Goal: Navigation & Orientation: Find specific page/section

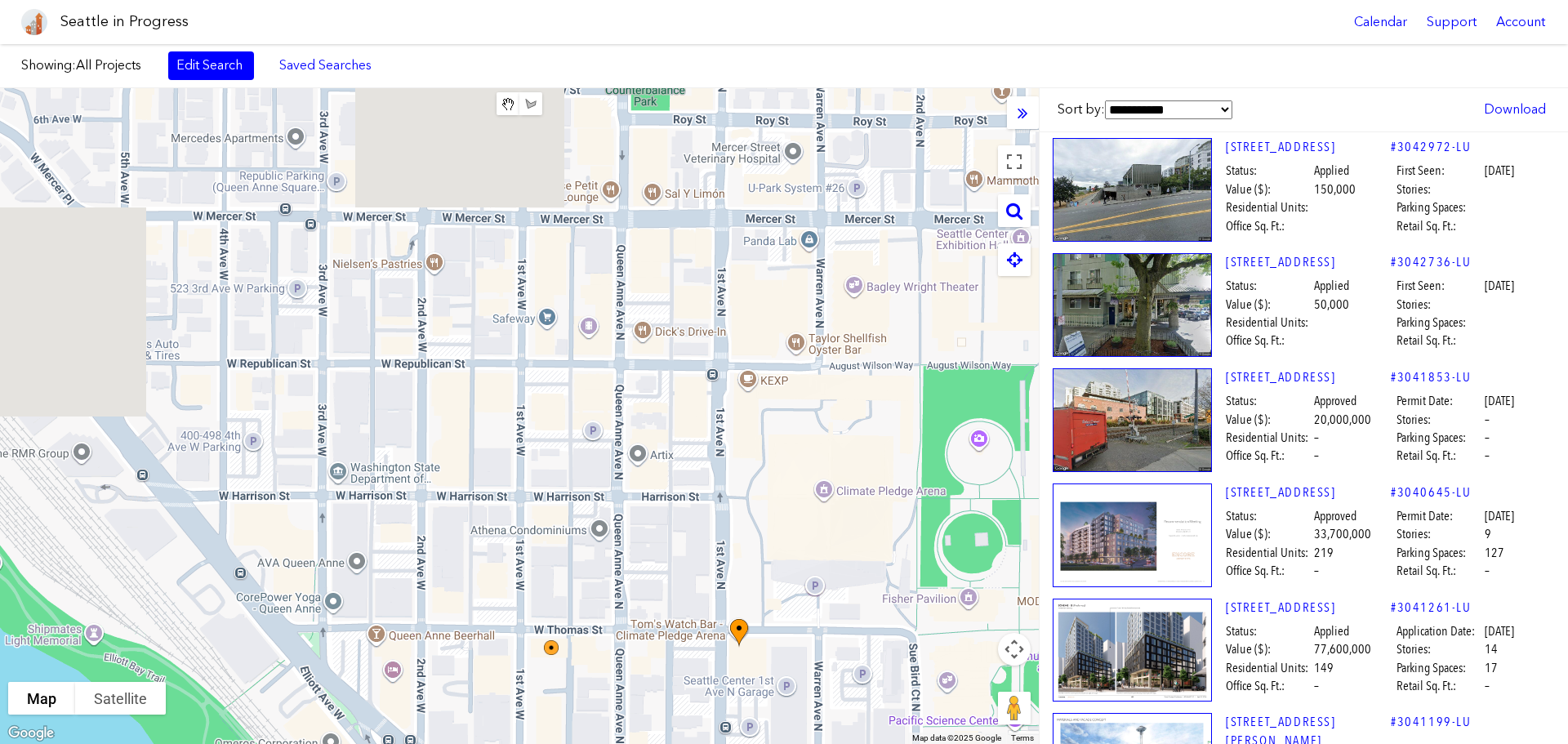
drag, startPoint x: 484, startPoint y: 289, endPoint x: 665, endPoint y: 783, distance: 526.1
click at [665, 743] on html "Seattle in Progress Calendar Support Account About [GEOGRAPHIC_DATA] in Progres…" at bounding box center [784, 372] width 1568 height 744
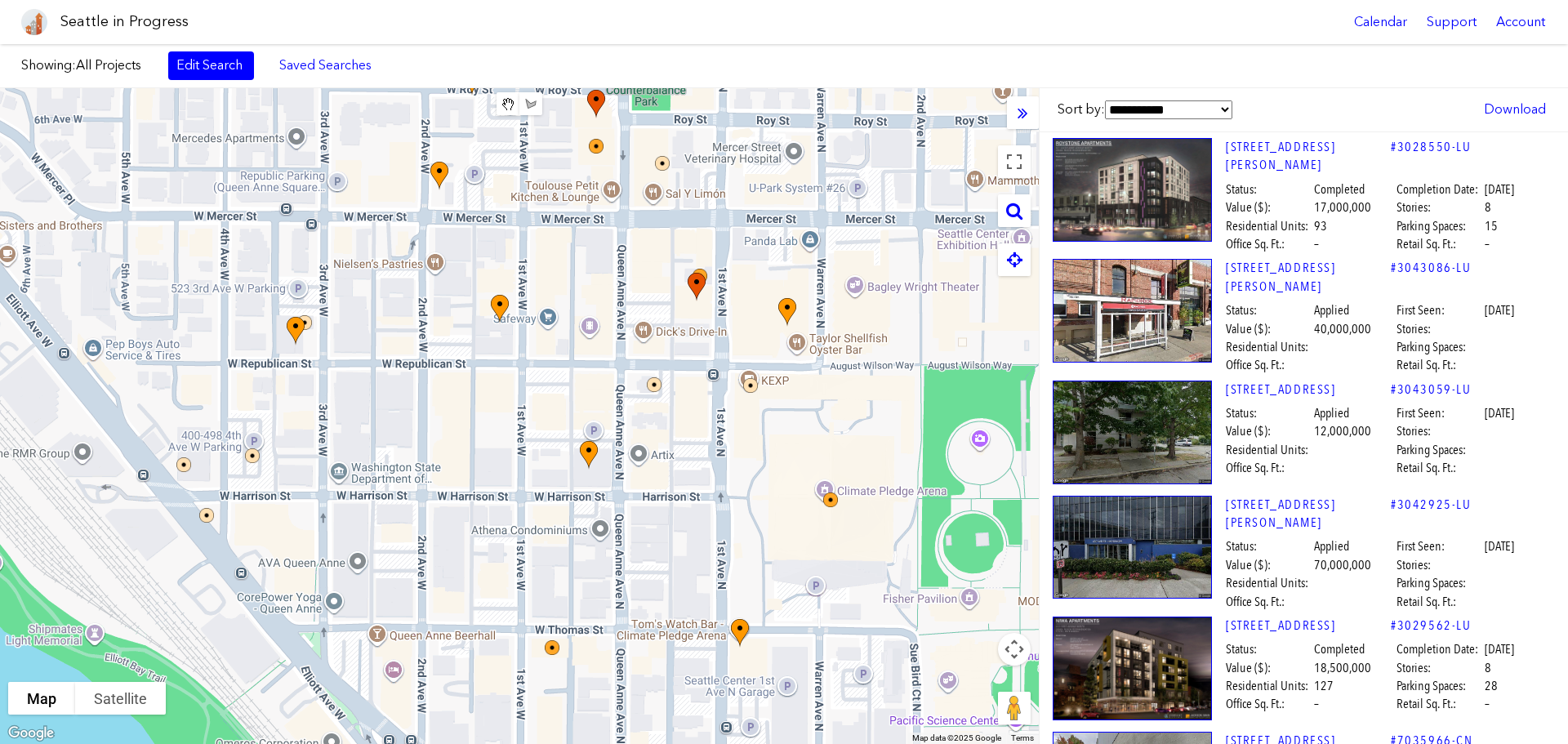
click at [401, 78] on body "Seattle in Progress Calendar Support Account About [GEOGRAPHIC_DATA] in Progres…" at bounding box center [784, 372] width 1568 height 744
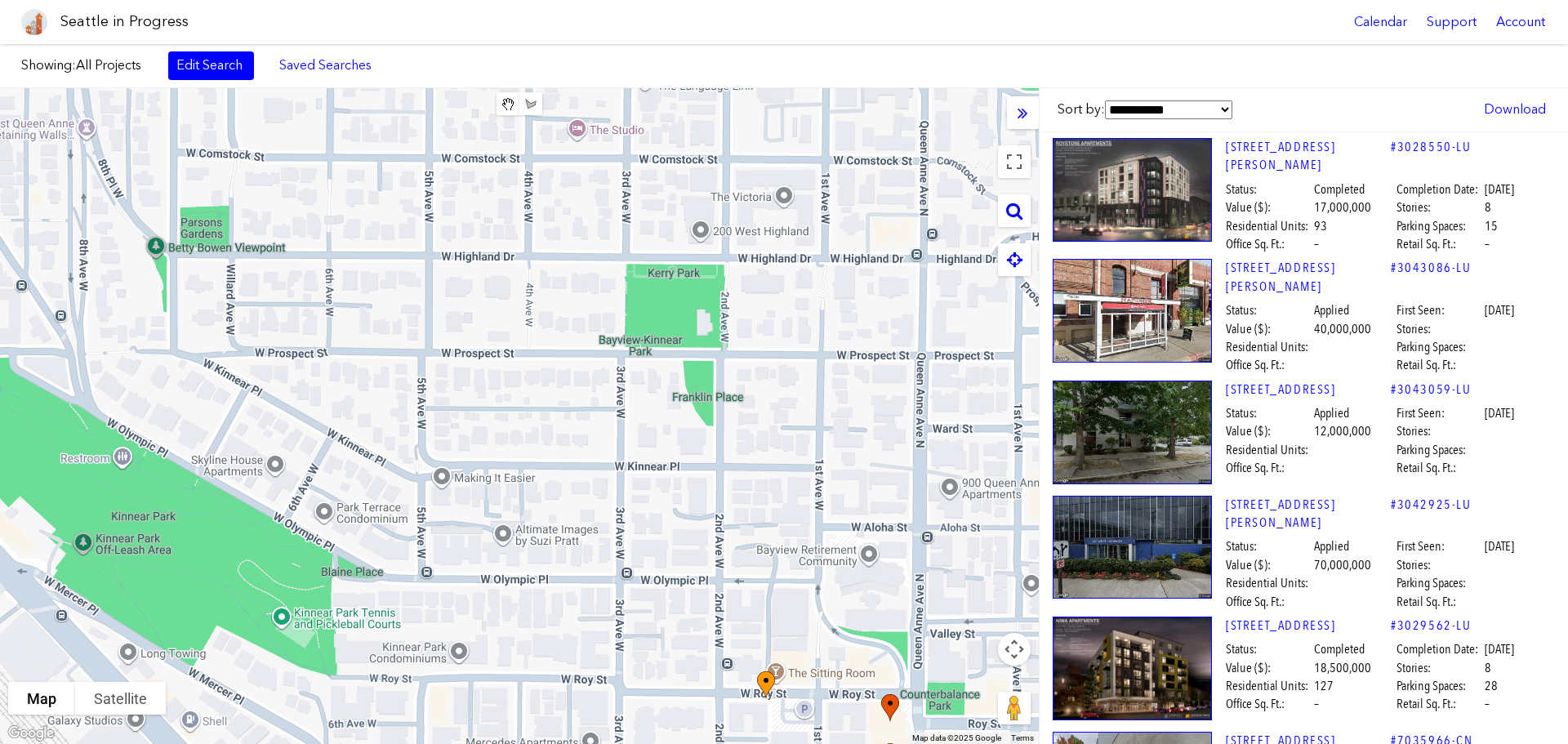
drag, startPoint x: 387, startPoint y: 200, endPoint x: 683, endPoint y: 778, distance: 649.4
click at [683, 743] on html "Seattle in Progress Calendar Support Account About [GEOGRAPHIC_DATA] in Progres…" at bounding box center [784, 372] width 1568 height 744
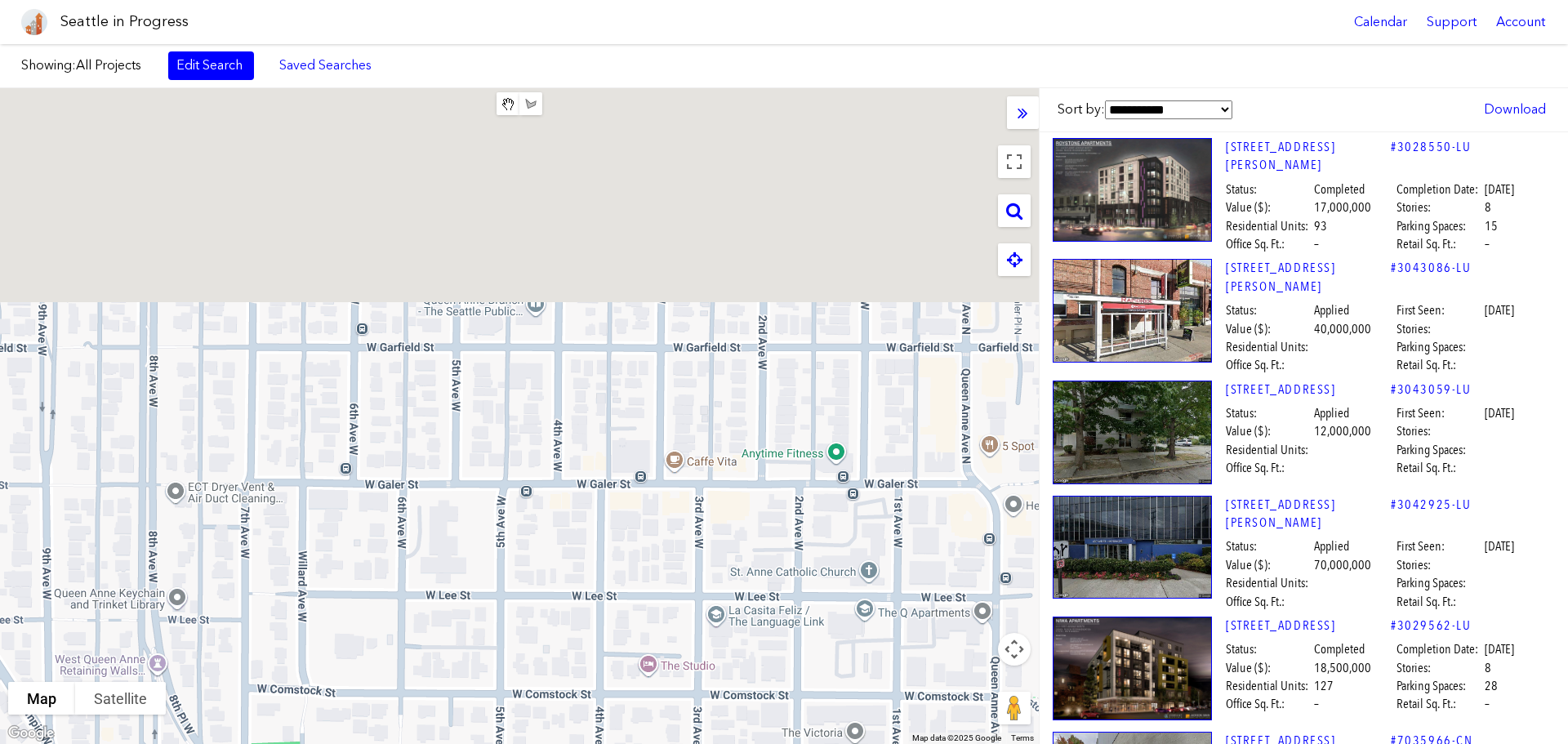
drag, startPoint x: 451, startPoint y: 249, endPoint x: 524, endPoint y: 783, distance: 539.0
click at [524, 743] on html "Seattle in Progress Calendar Support Account About [GEOGRAPHIC_DATA] in Progres…" at bounding box center [784, 372] width 1568 height 744
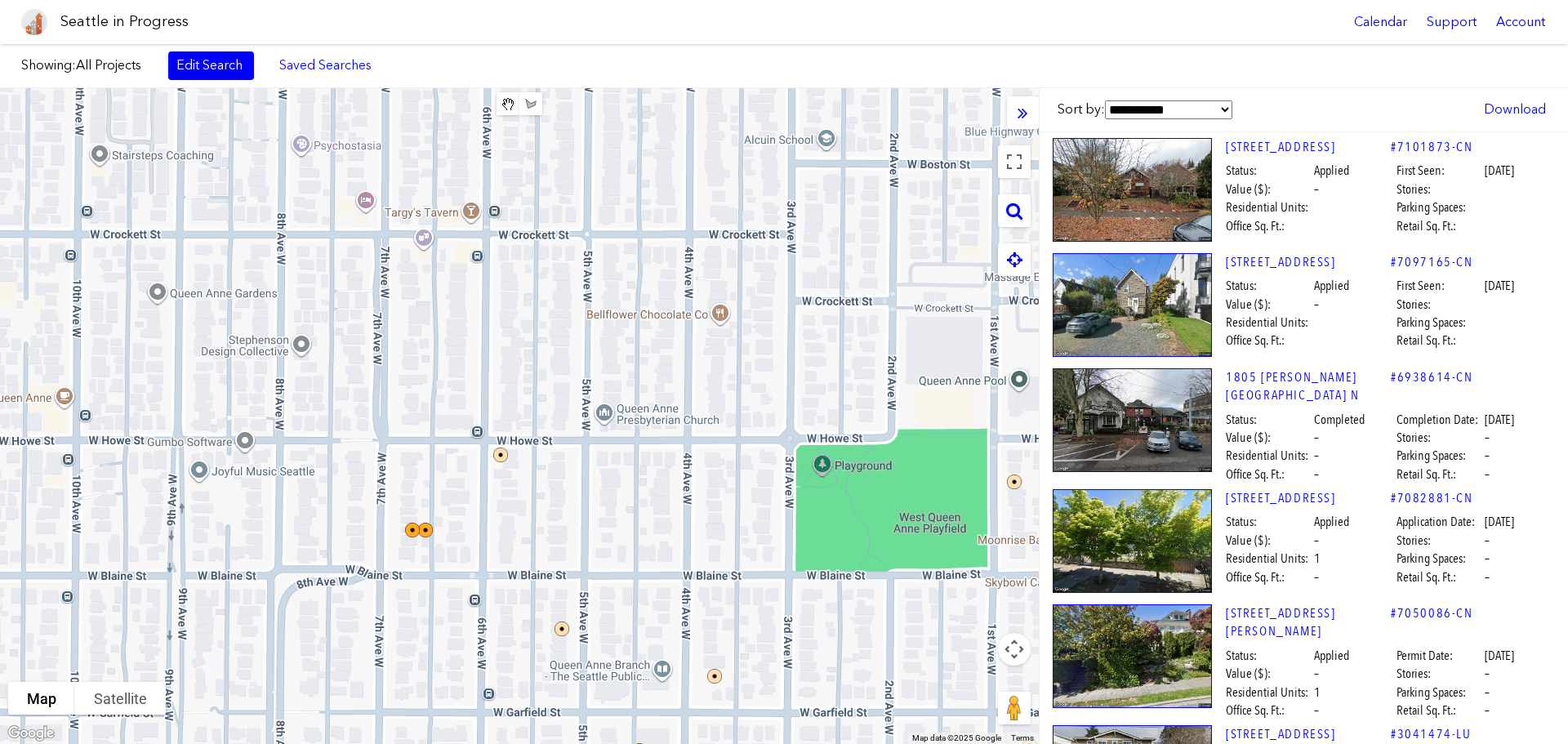
drag, startPoint x: 487, startPoint y: 273, endPoint x: 597, endPoint y: 705, distance: 445.8
click at [587, 743] on html "Seattle in Progress Calendar Support Account About [GEOGRAPHIC_DATA] in Progres…" at bounding box center [784, 372] width 1568 height 744
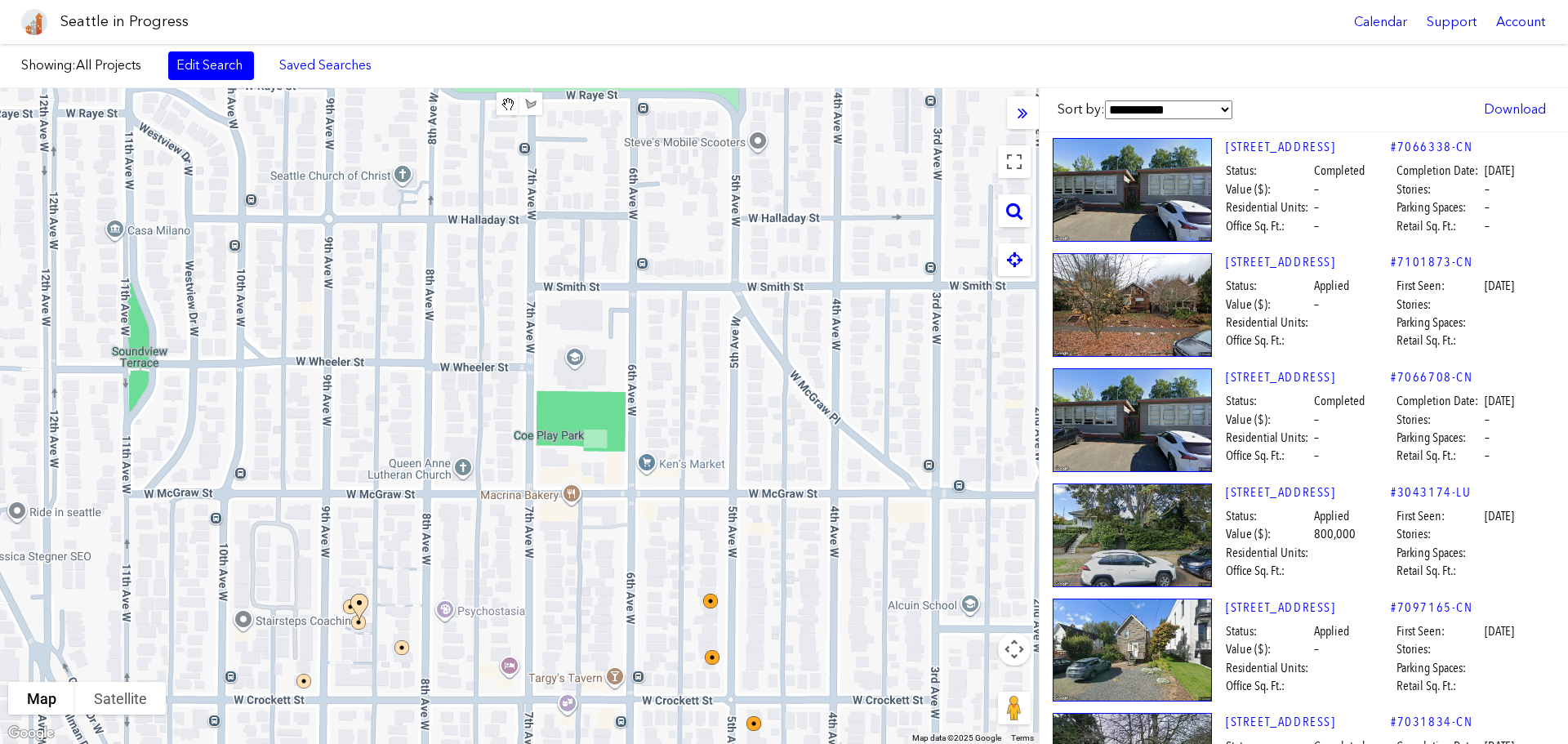
click at [743, 743] on html "Seattle in Progress Calendar Support Account About [GEOGRAPHIC_DATA] in Progres…" at bounding box center [784, 372] width 1568 height 744
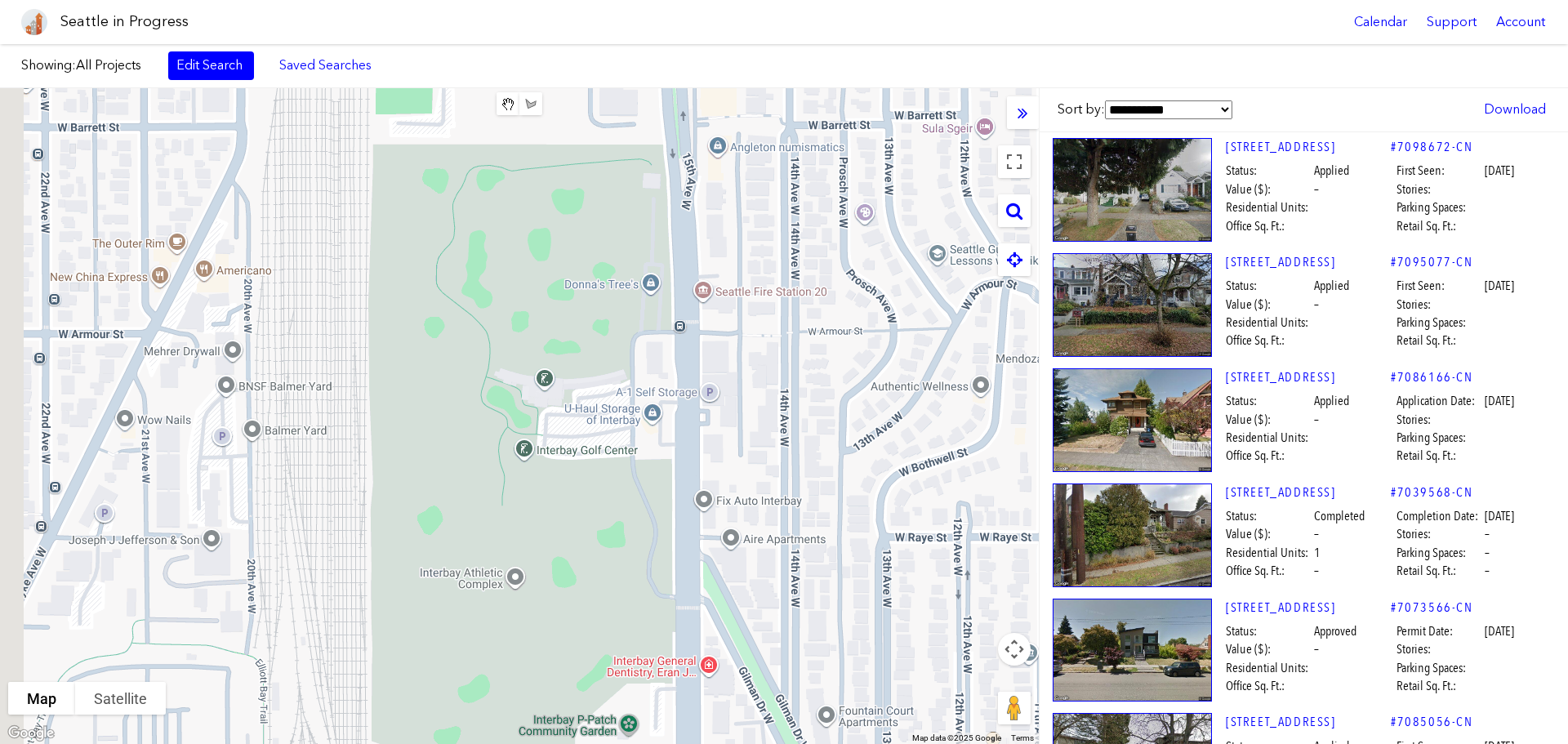
drag, startPoint x: 292, startPoint y: 148, endPoint x: 1310, endPoint y: 583, distance: 1107.0
click at [1313, 587] on div "**********" at bounding box center [784, 417] width 1568 height 656
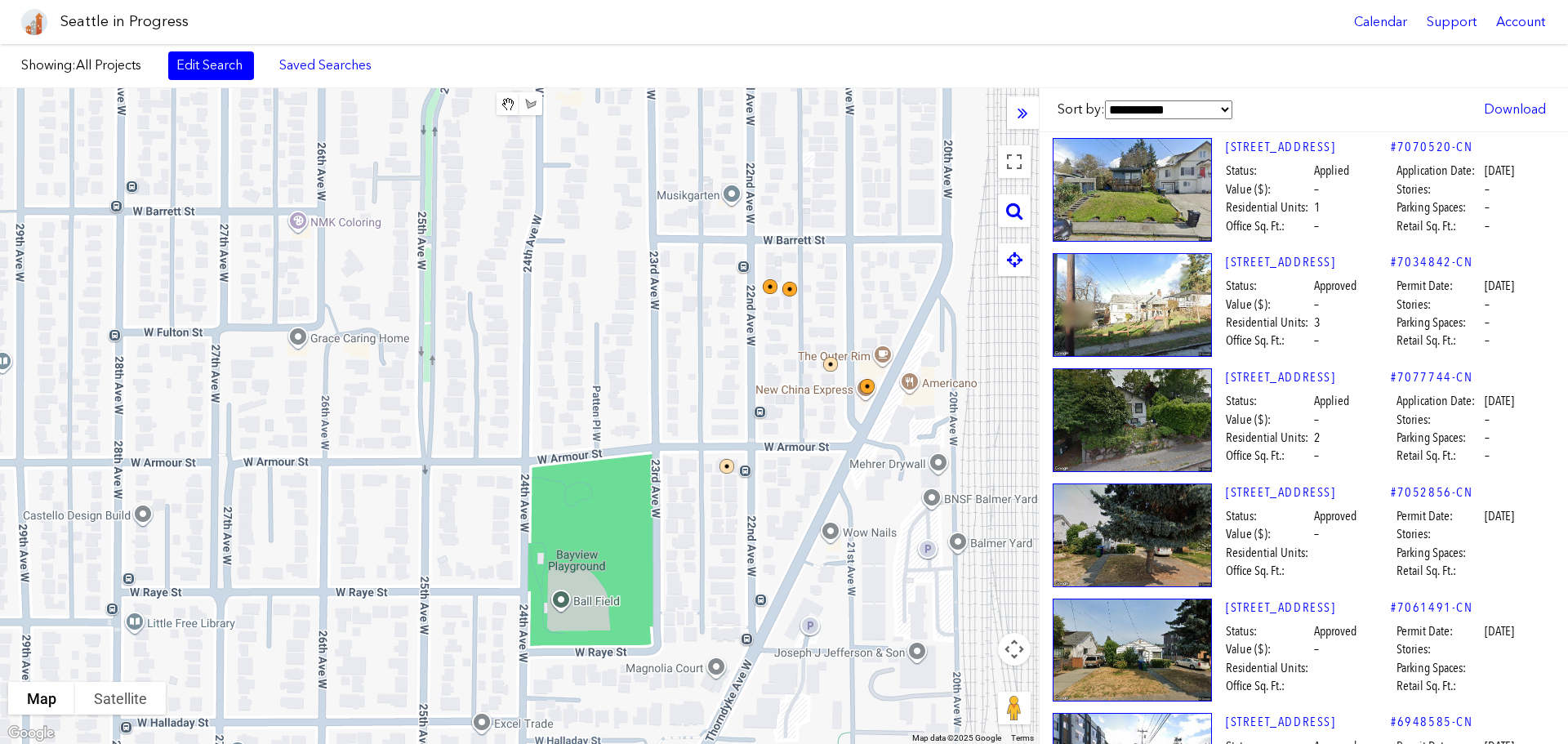
drag, startPoint x: 229, startPoint y: 421, endPoint x: 827, endPoint y: 531, distance: 608.0
click at [829, 535] on div at bounding box center [519, 417] width 1039 height 656
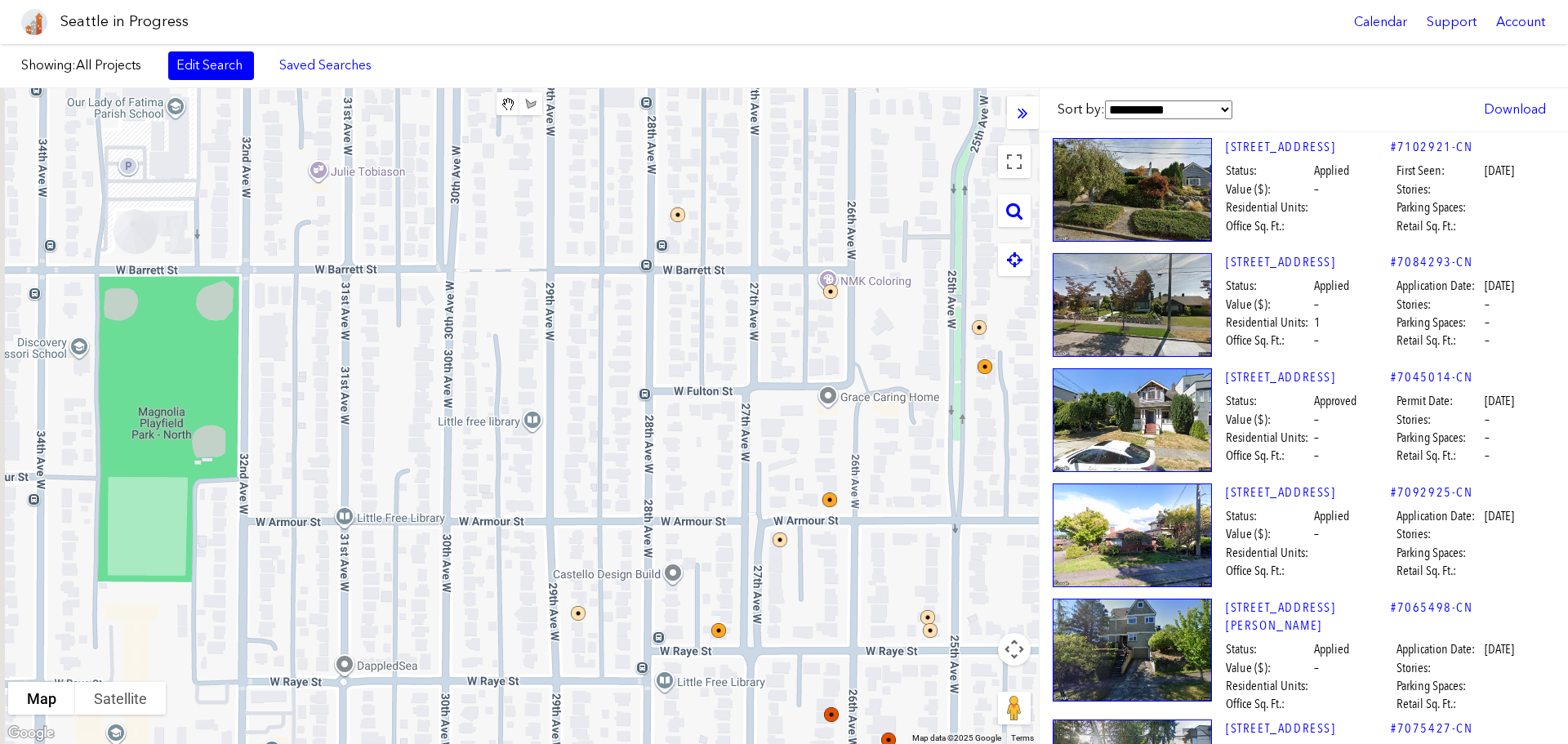
drag, startPoint x: 356, startPoint y: 422, endPoint x: 891, endPoint y: 479, distance: 538.0
click at [890, 481] on div at bounding box center [519, 417] width 1039 height 656
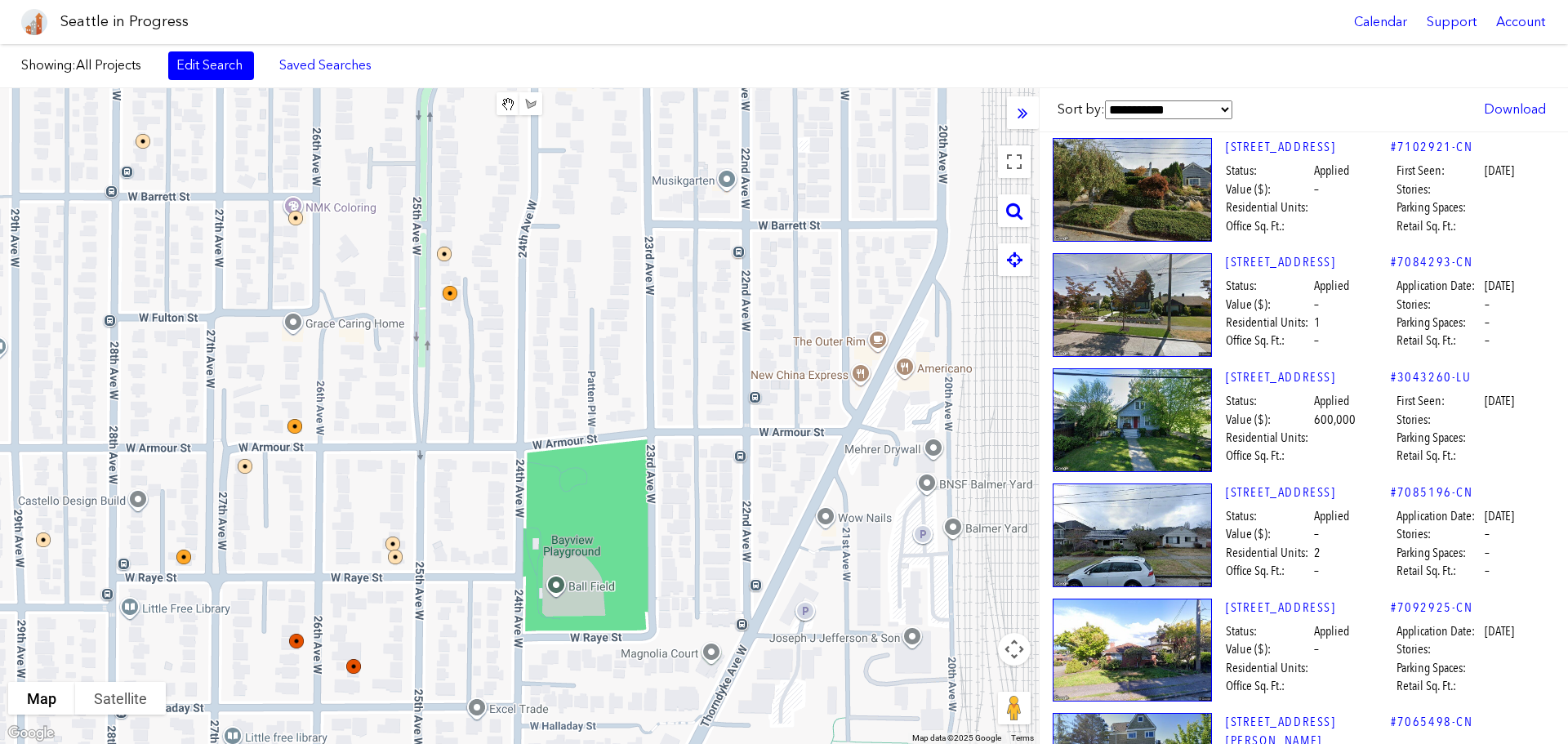
drag, startPoint x: 633, startPoint y: 363, endPoint x: -4, endPoint y: 297, distance: 640.4
click at [0, 297] on html "Seattle in Progress Calendar Support Account About [GEOGRAPHIC_DATA] in Progres…" at bounding box center [784, 372] width 1568 height 744
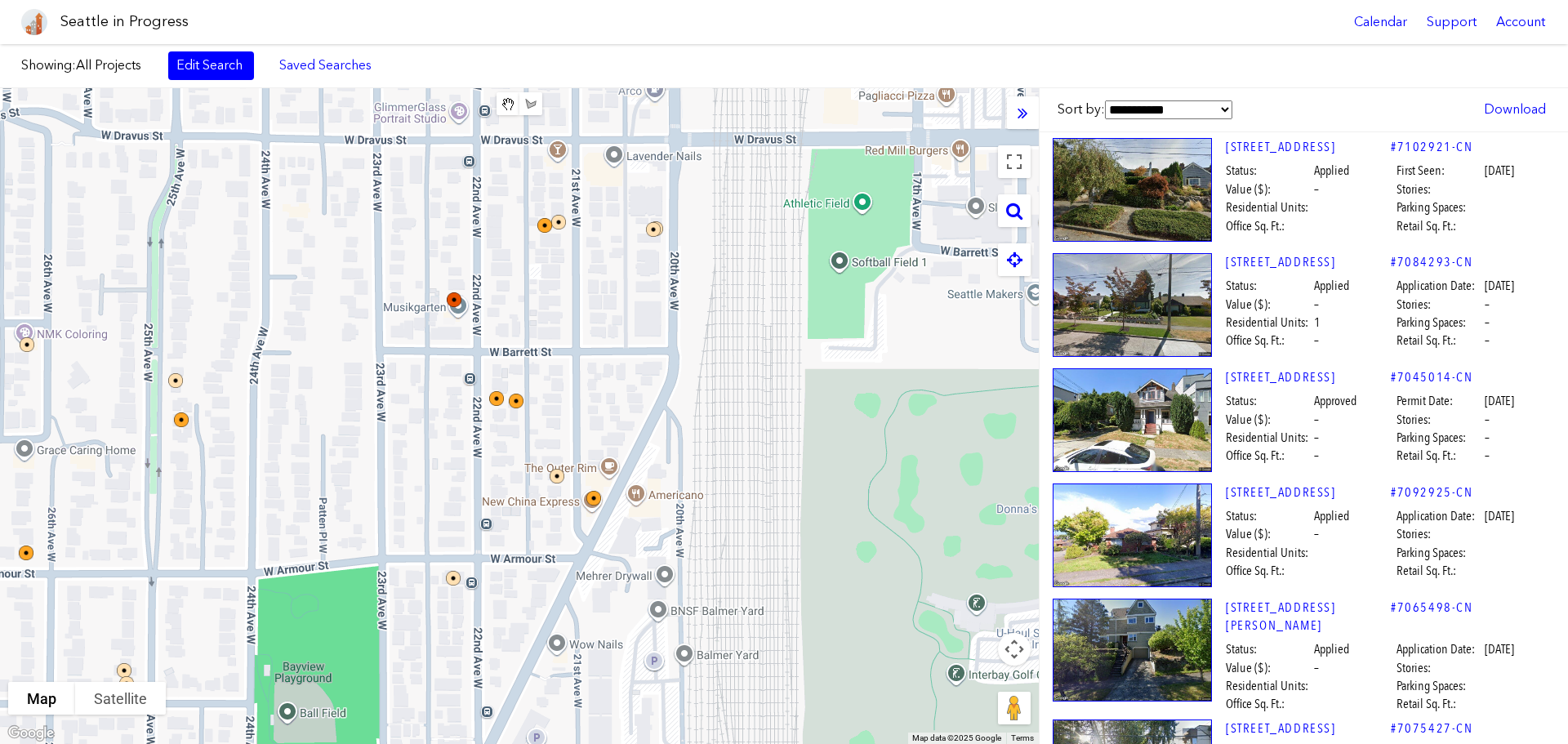
drag, startPoint x: 640, startPoint y: 255, endPoint x: 402, endPoint y: 349, distance: 255.9
click at [410, 367] on div at bounding box center [519, 417] width 1039 height 656
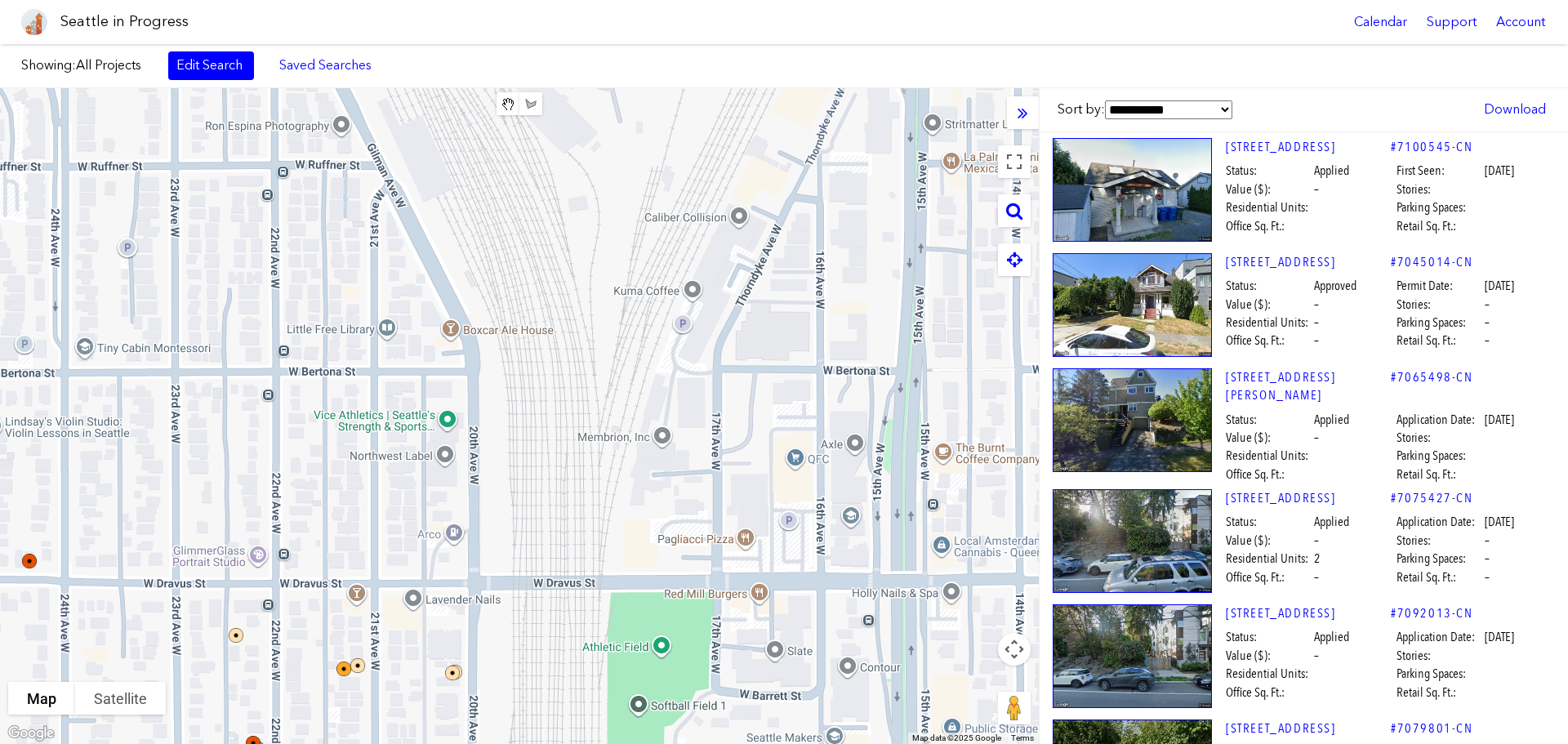
drag, startPoint x: 669, startPoint y: 325, endPoint x: 526, endPoint y: 716, distance: 416.3
click at [526, 716] on div at bounding box center [519, 417] width 1039 height 656
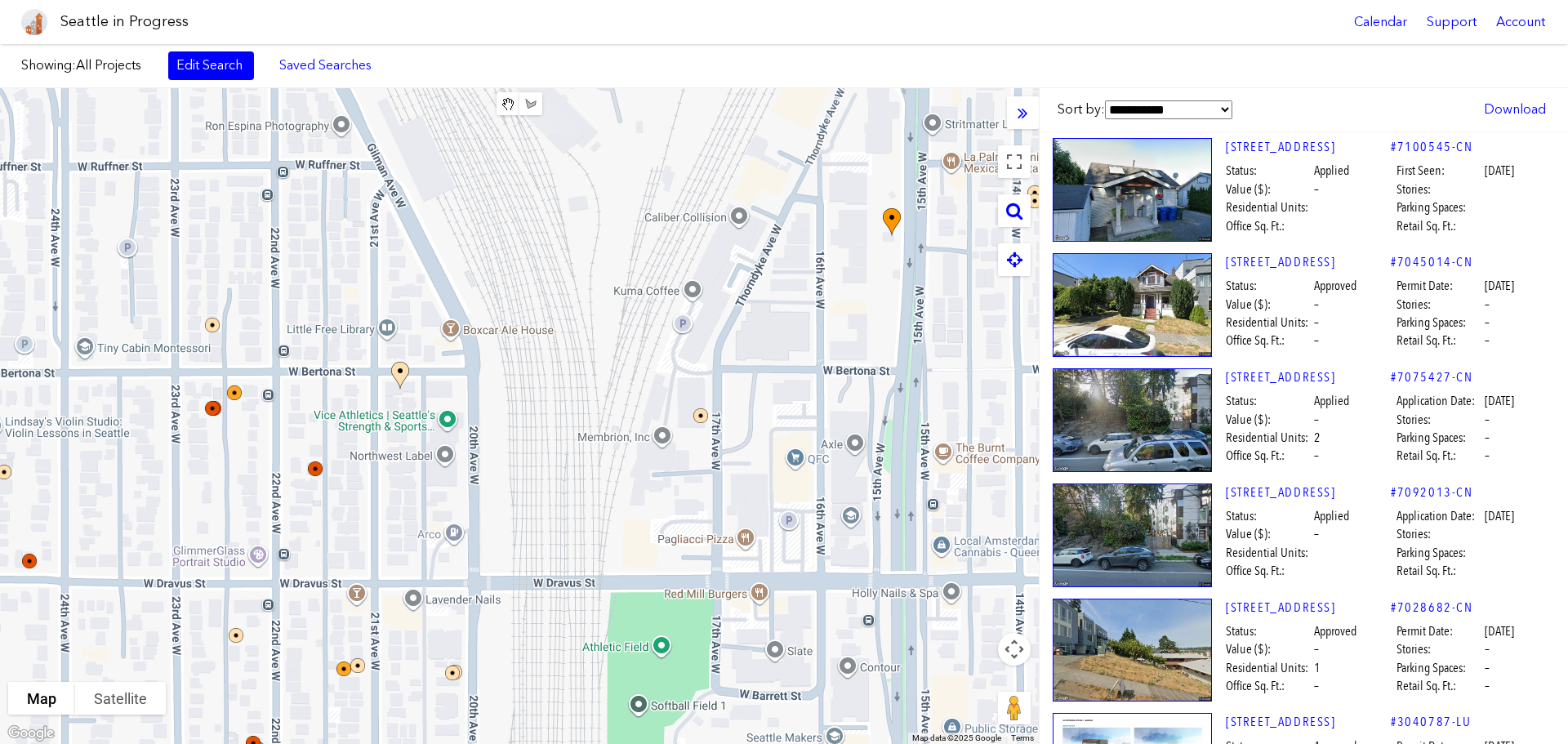
click at [394, 482] on div at bounding box center [519, 417] width 1039 height 656
click at [316, 473] on img at bounding box center [325, 479] width 49 height 49
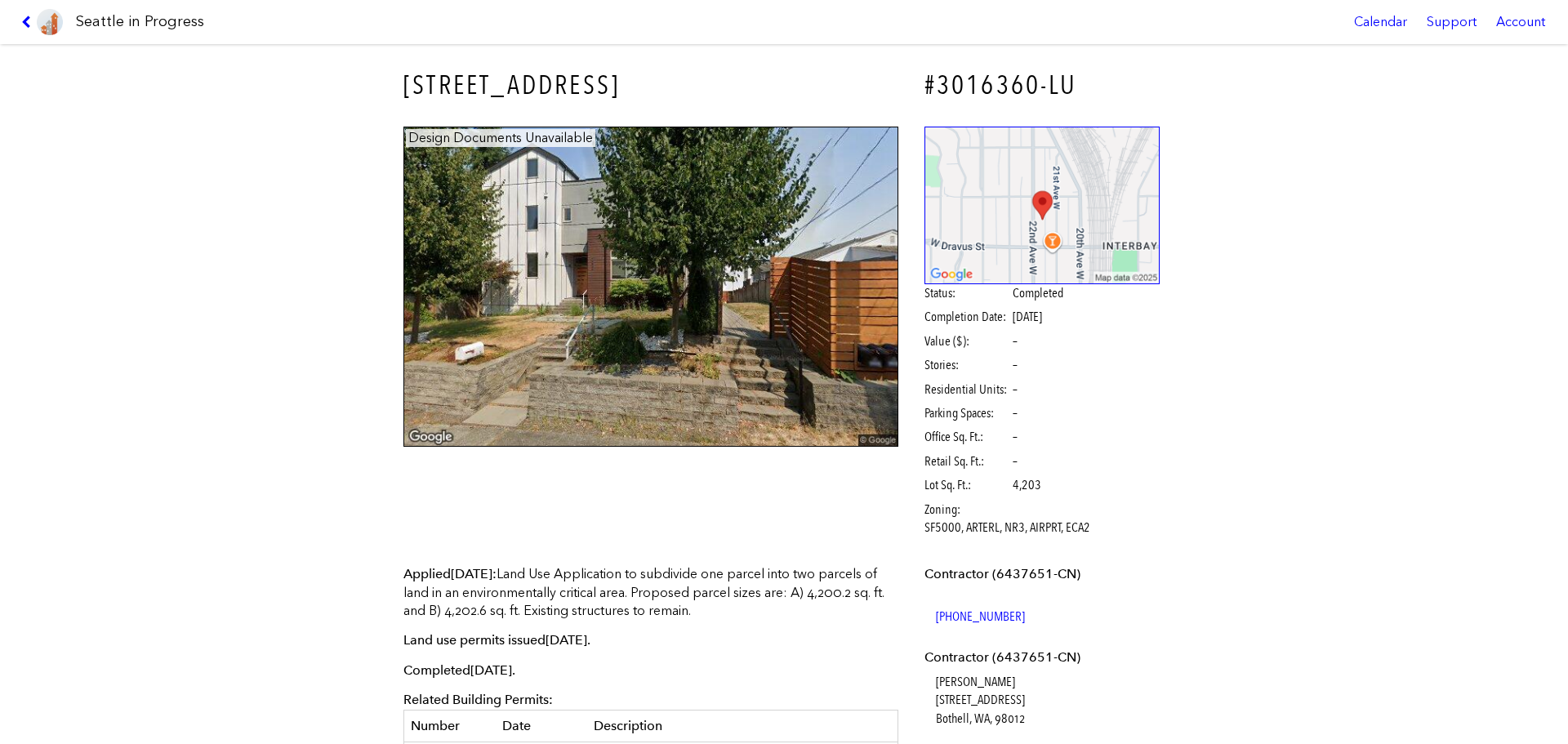
click at [24, 13] on link at bounding box center [43, 22] width 55 height 44
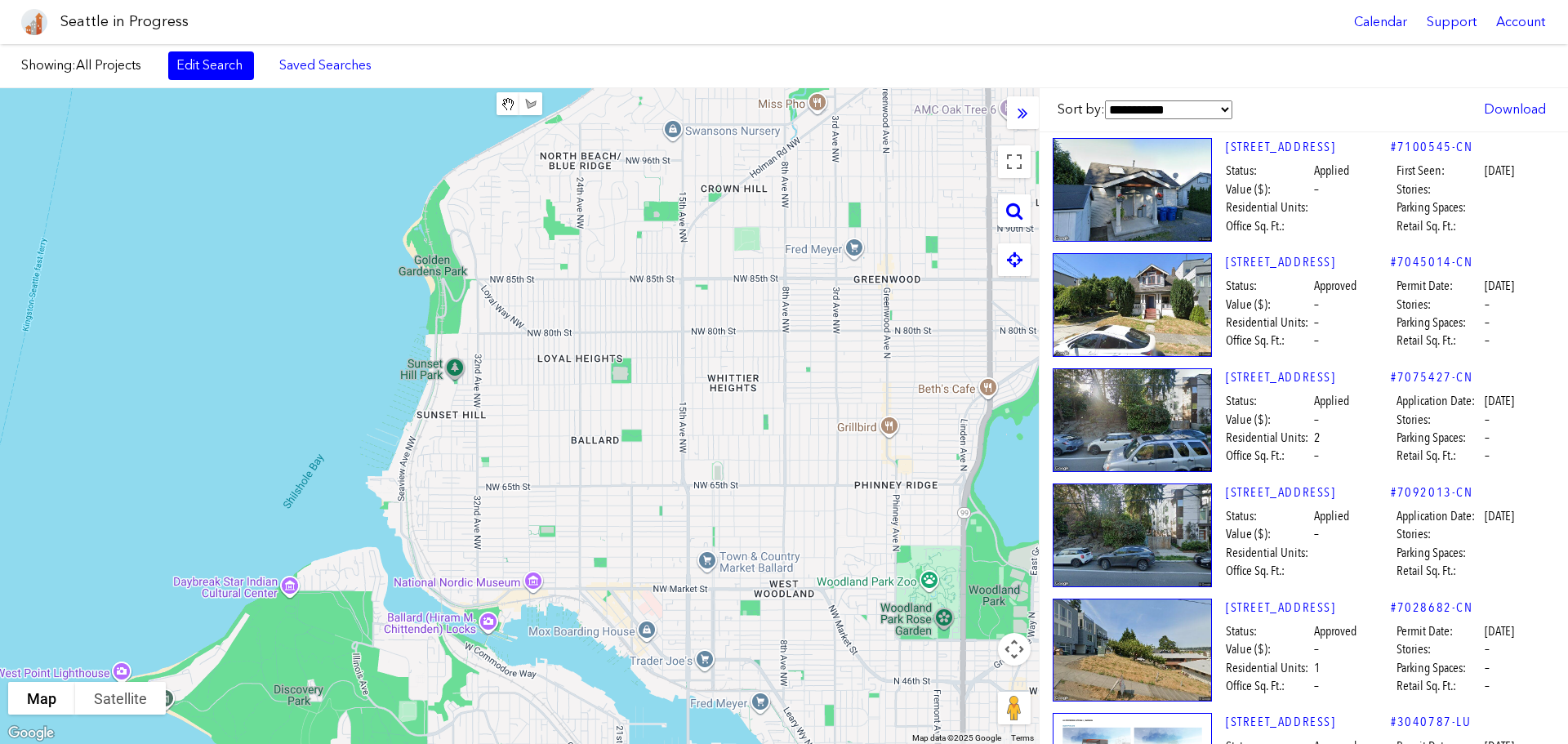
drag, startPoint x: 478, startPoint y: 245, endPoint x: 567, endPoint y: 613, distance: 378.6
click at [514, 743] on html "Seattle in Progress Calendar Support Account About [GEOGRAPHIC_DATA] in Progres…" at bounding box center [784, 372] width 1568 height 744
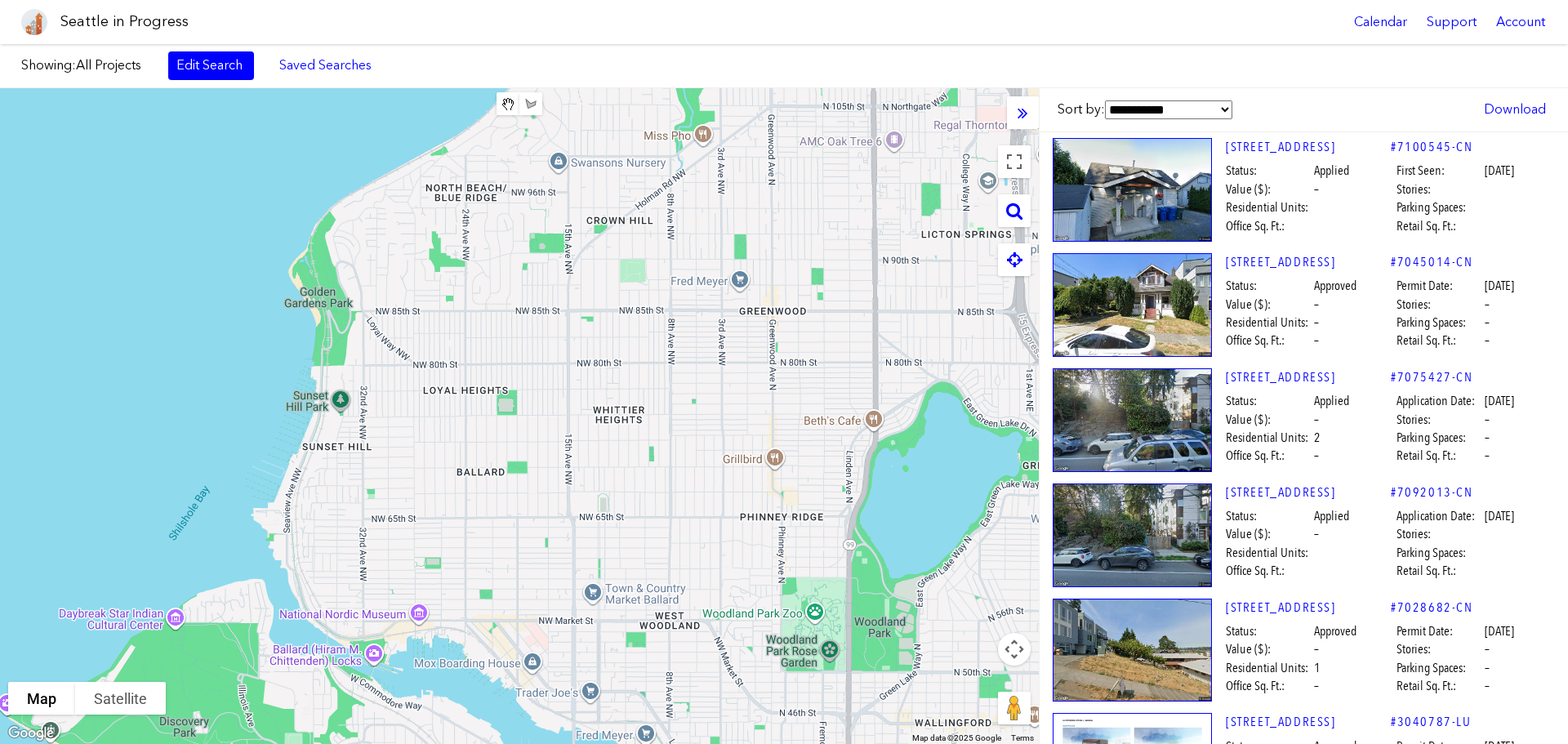
drag, startPoint x: 634, startPoint y: 296, endPoint x: 618, endPoint y: 296, distance: 16.0
click at [618, 296] on div at bounding box center [519, 417] width 1039 height 656
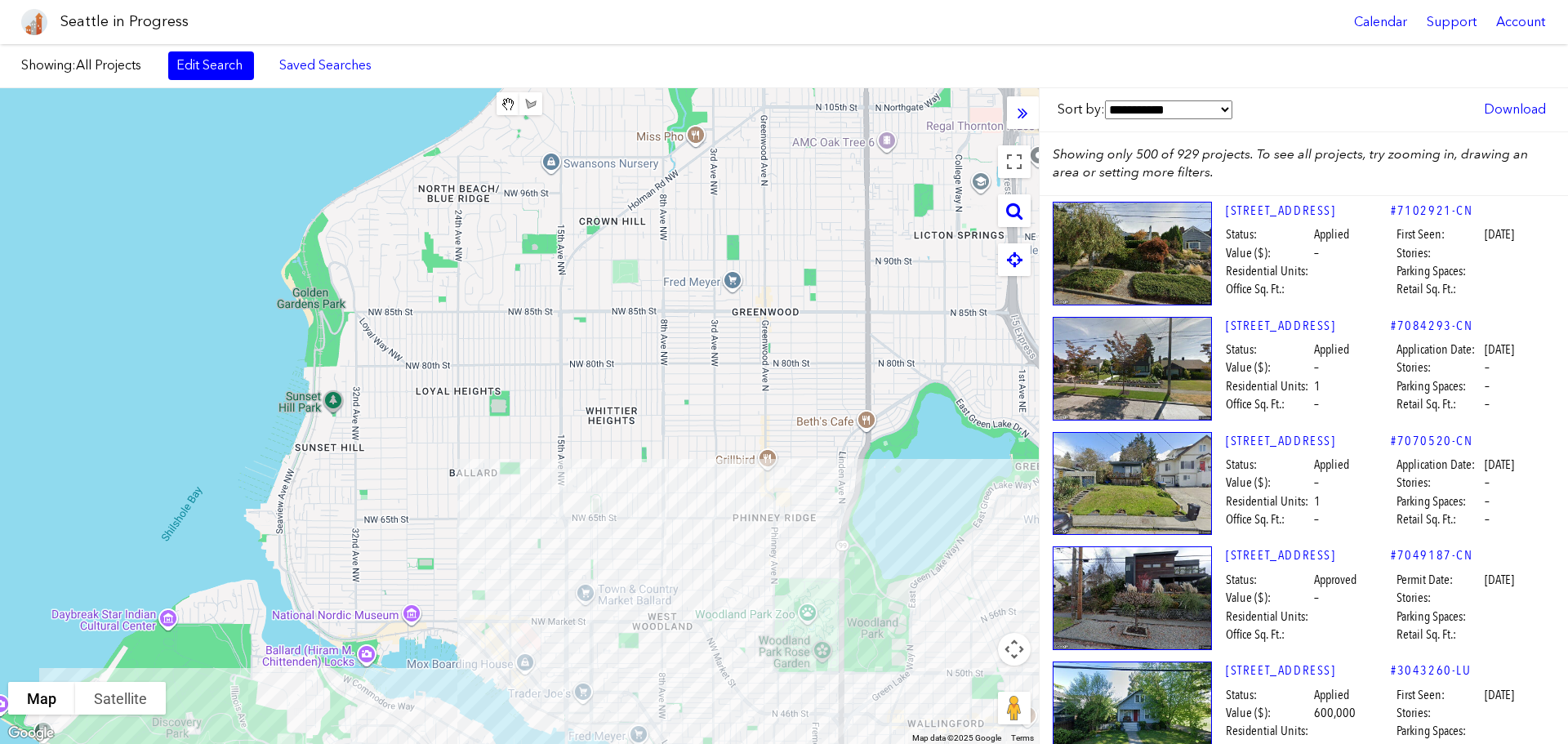
click at [544, 338] on div at bounding box center [519, 417] width 1039 height 656
click at [529, 413] on div at bounding box center [519, 417] width 1039 height 656
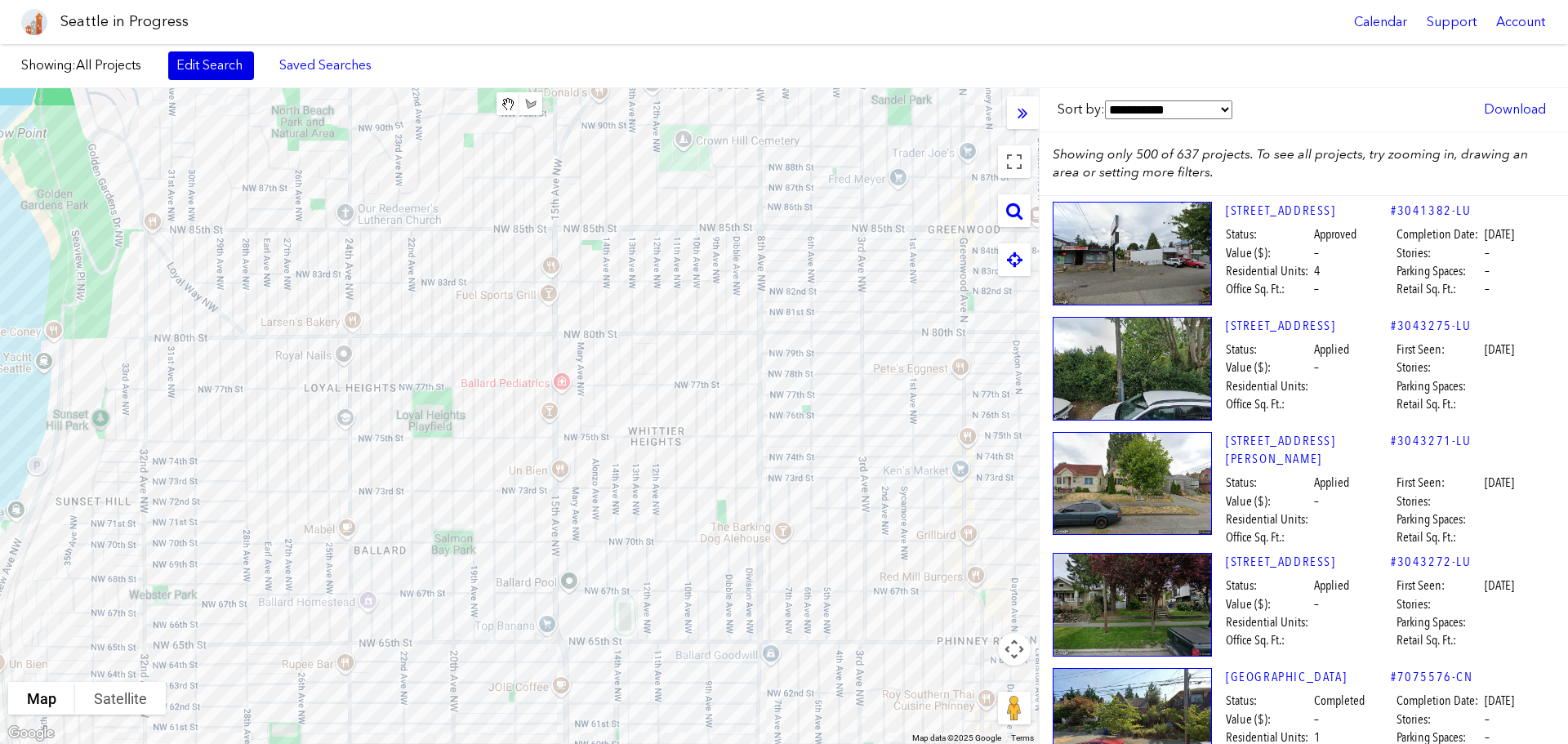
click at [210, 64] on link "Edit Search" at bounding box center [211, 65] width 86 height 27
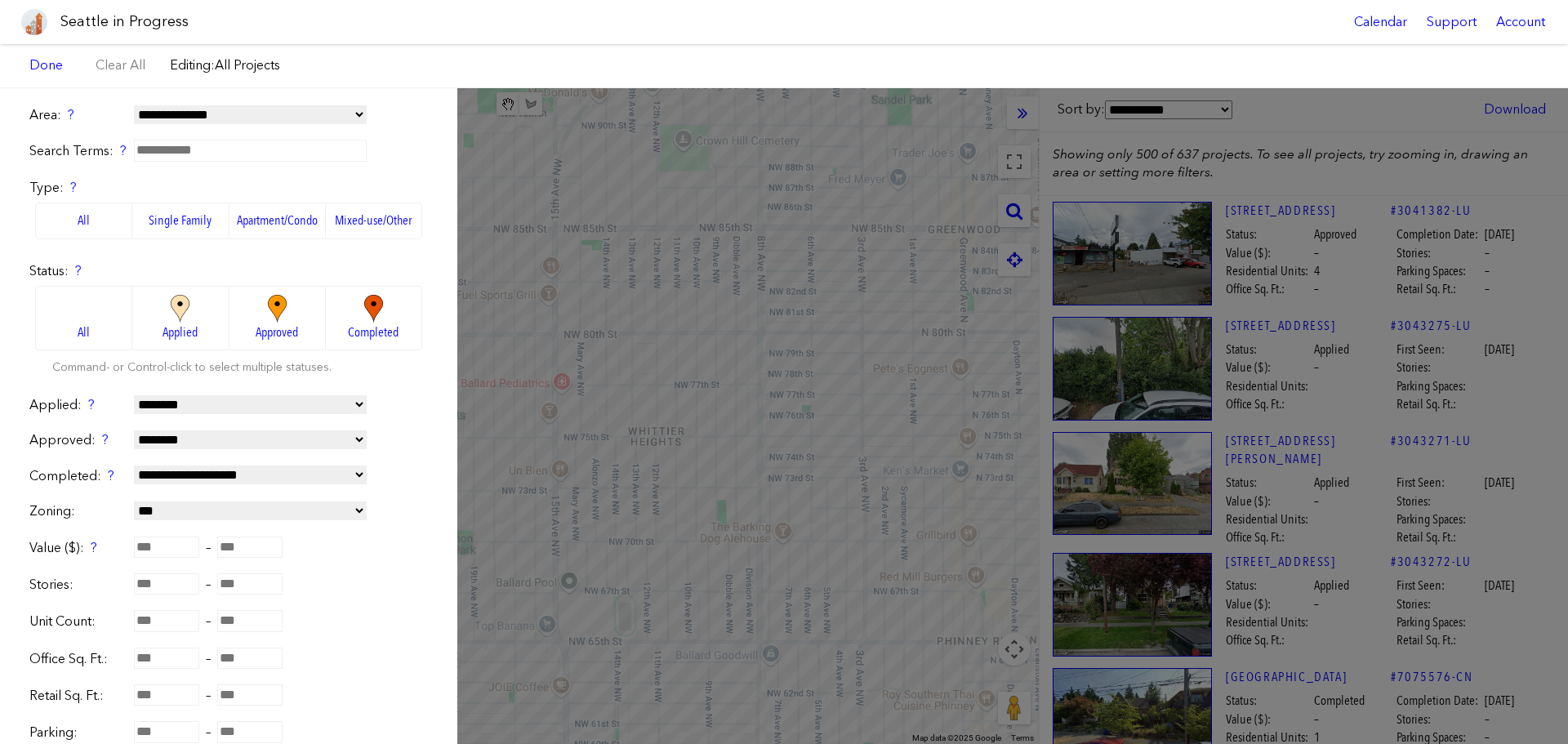
click at [110, 327] on label "All" at bounding box center [84, 317] width 98 height 65
click at [100, 223] on label "All" at bounding box center [84, 220] width 98 height 36
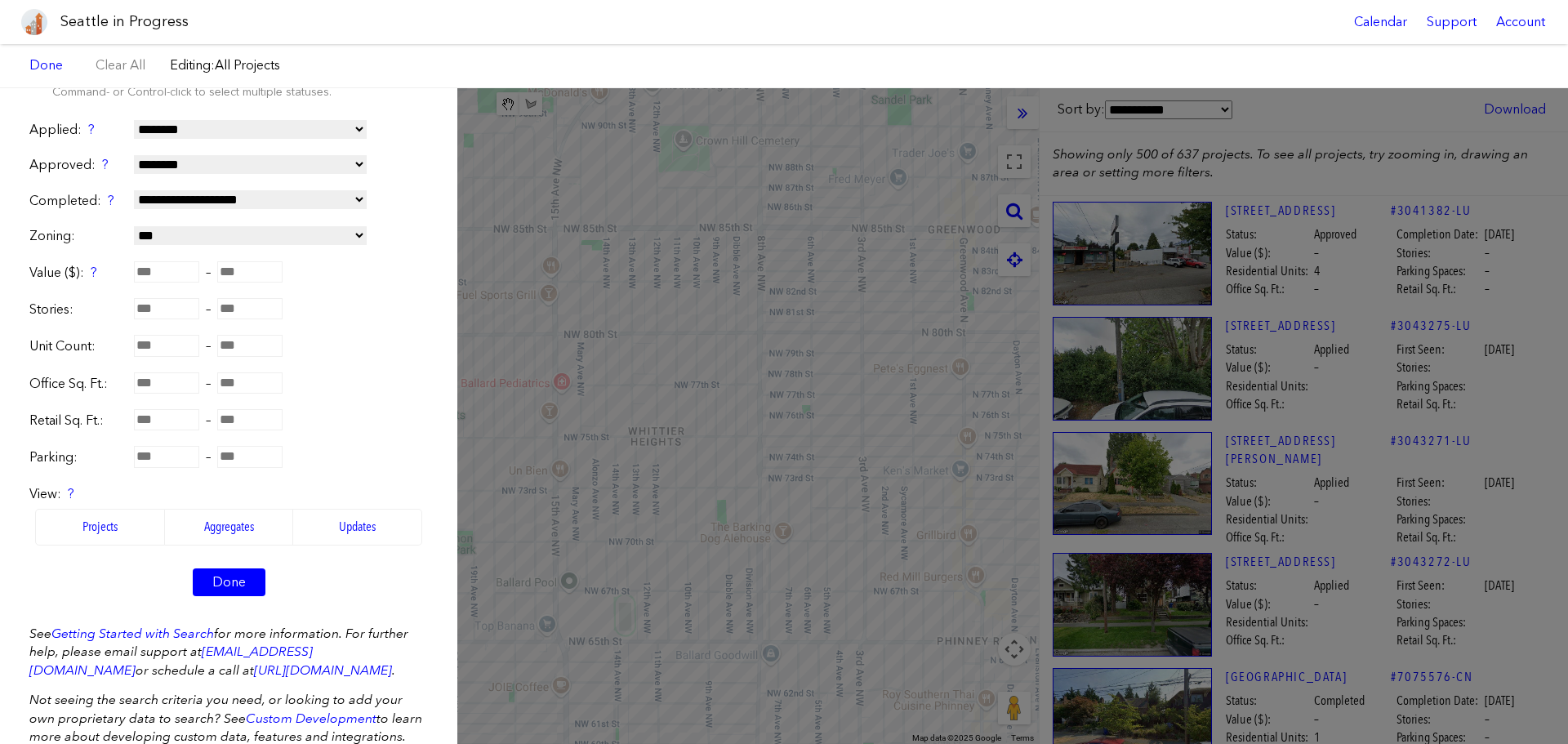
scroll to position [333, 0]
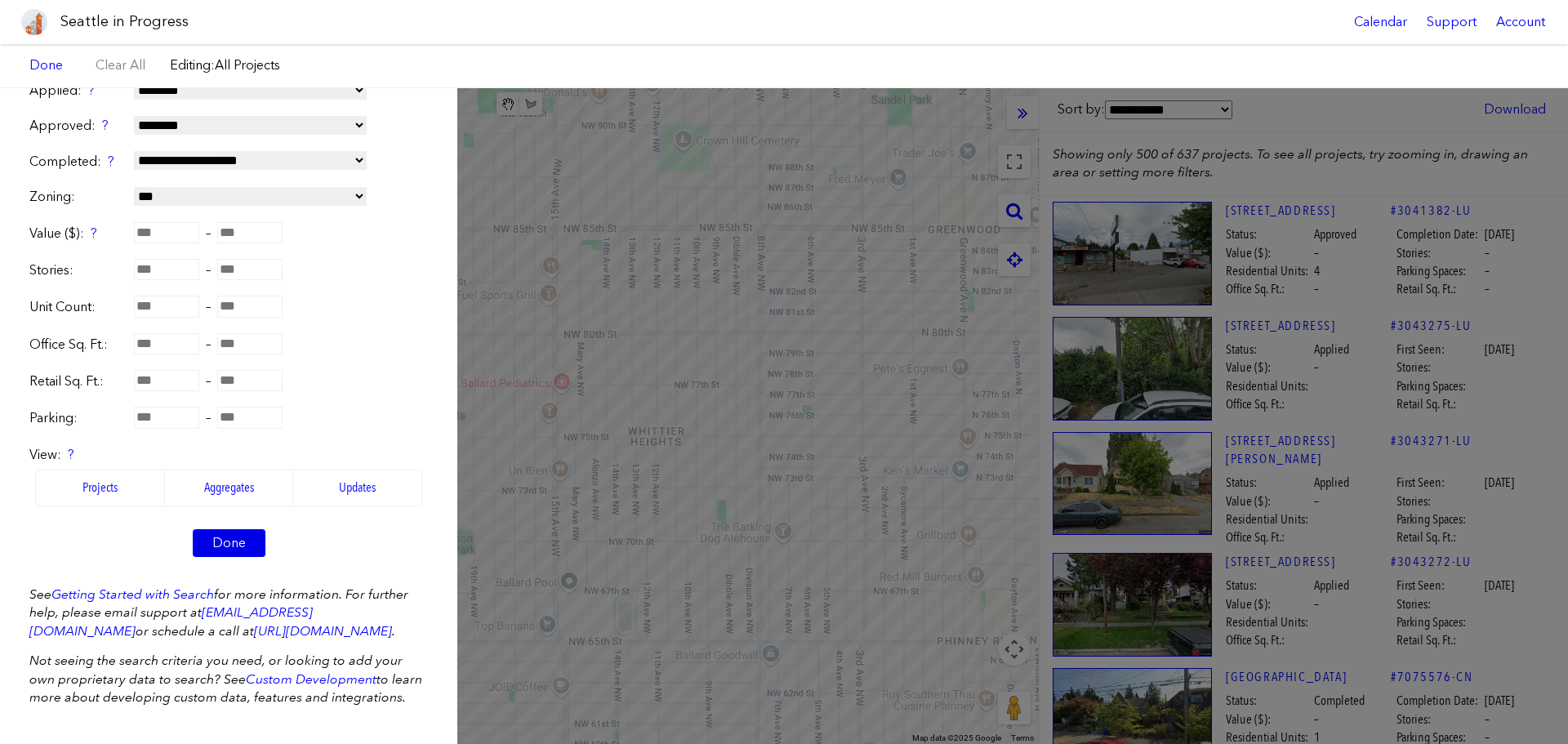
click at [243, 533] on link "Done" at bounding box center [229, 543] width 73 height 27
